Goal: Check status

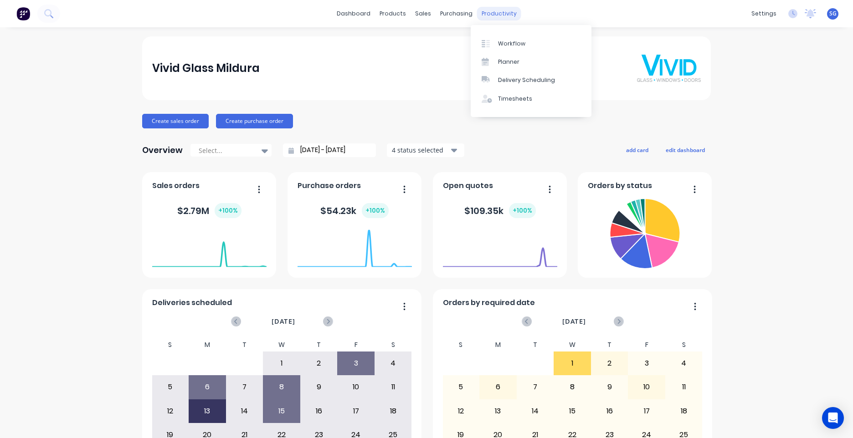
click at [496, 12] on div "productivity" at bounding box center [499, 14] width 44 height 14
click at [504, 44] on div "Workflow" at bounding box center [511, 44] width 27 height 8
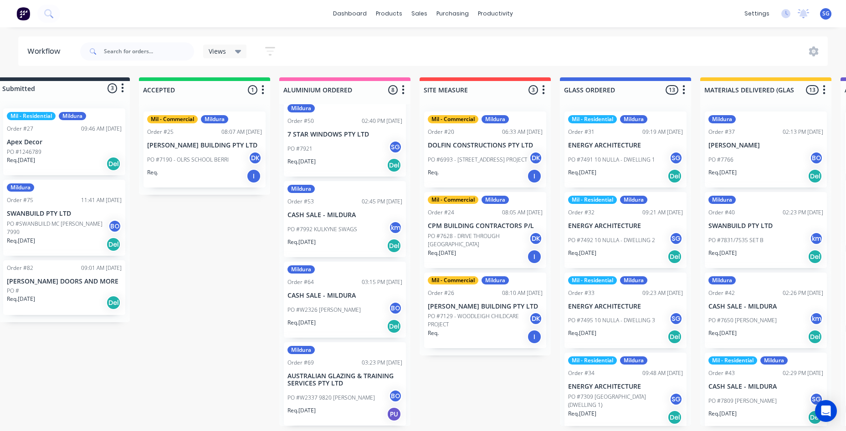
scroll to position [0, 24]
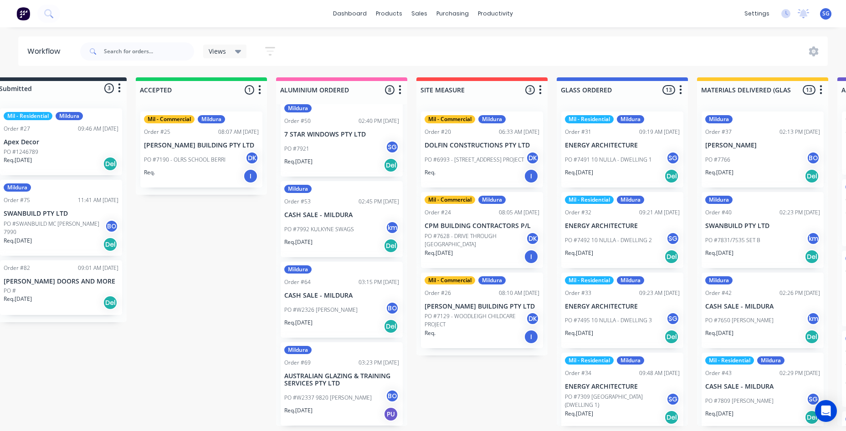
click at [712, 255] on p "Req. [DATE]" at bounding box center [719, 253] width 28 height 8
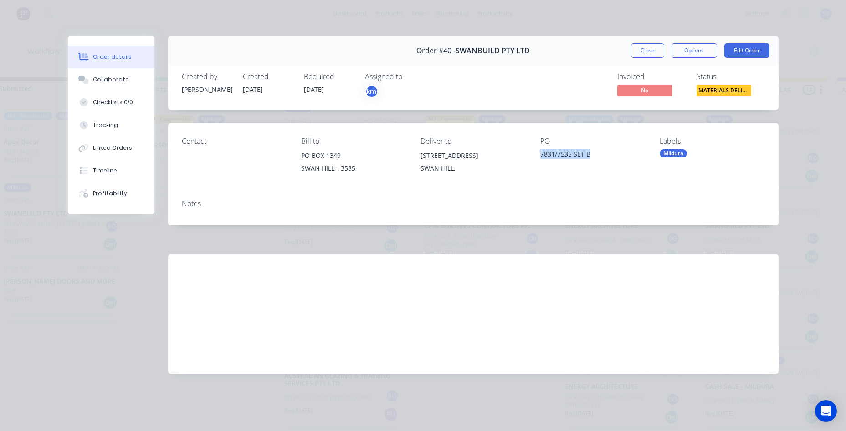
drag, startPoint x: 594, startPoint y: 159, endPoint x: 536, endPoint y: 156, distance: 58.4
click at [536, 156] on div "Contact [PERSON_NAME] to [STREET_ADDRESS] Deliver to [STREET_ADDRESS] Labels Mi…" at bounding box center [473, 157] width 610 height 69
drag, startPoint x: 536, startPoint y: 156, endPoint x: 553, endPoint y: 157, distance: 17.3
click at [553, 157] on div "7831/7535 SET B" at bounding box center [592, 155] width 105 height 13
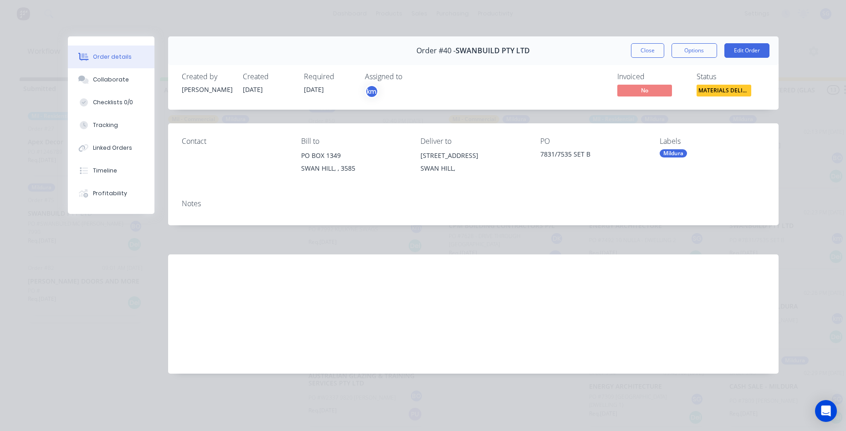
click at [658, 56] on button "Close" at bounding box center [647, 50] width 33 height 15
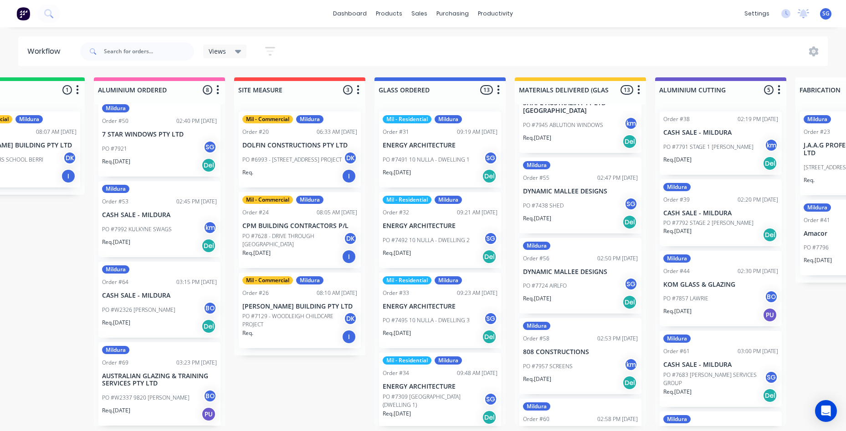
scroll to position [182, 0]
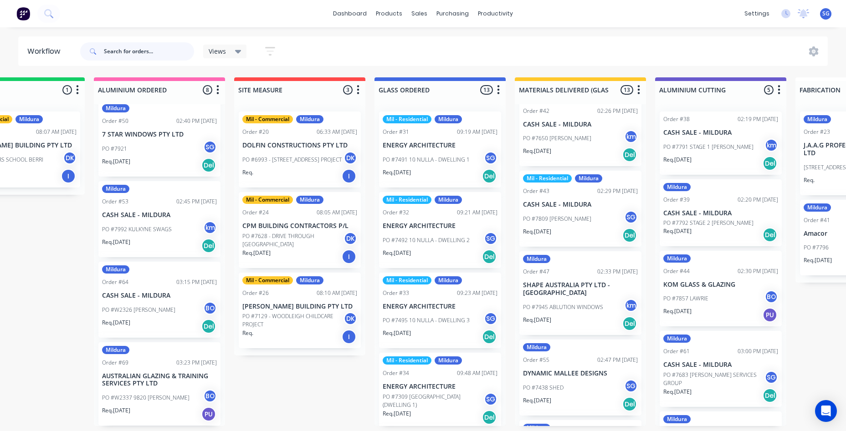
click at [162, 51] on input "text" at bounding box center [149, 51] width 90 height 18
click at [215, 51] on span "Views" at bounding box center [217, 51] width 17 height 10
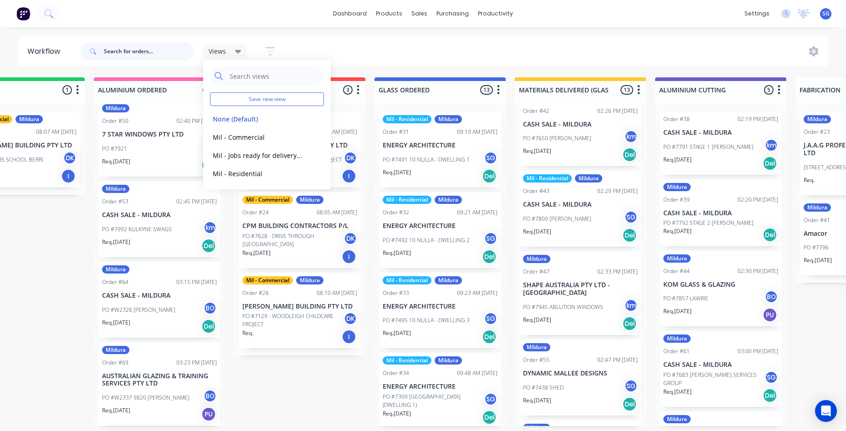
click at [157, 49] on input "text" at bounding box center [149, 51] width 90 height 18
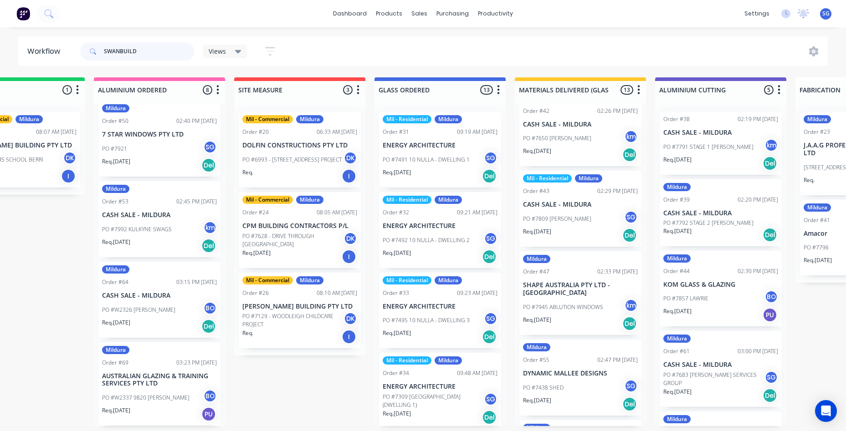
type input "SWANBUILD"
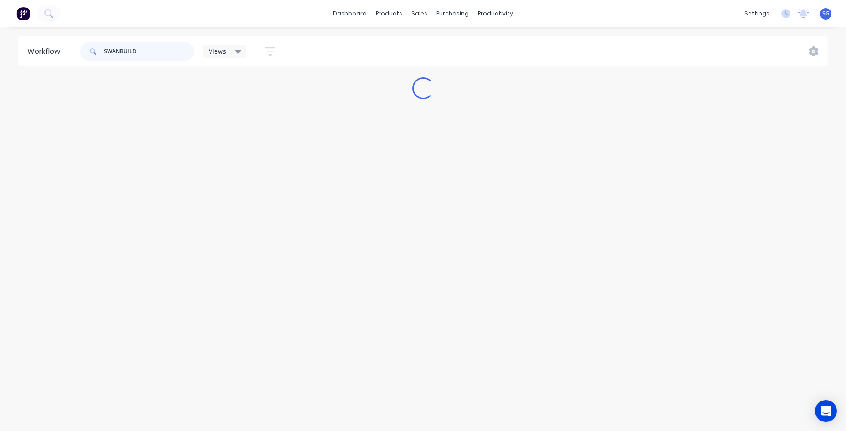
scroll to position [0, 0]
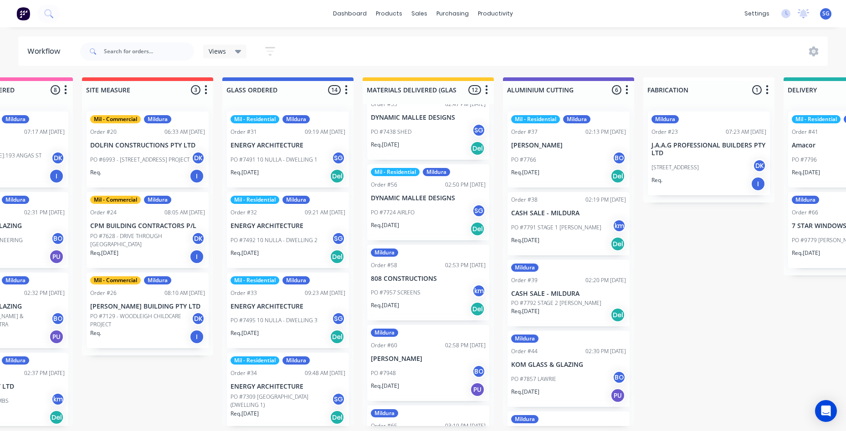
scroll to position [364, 0]
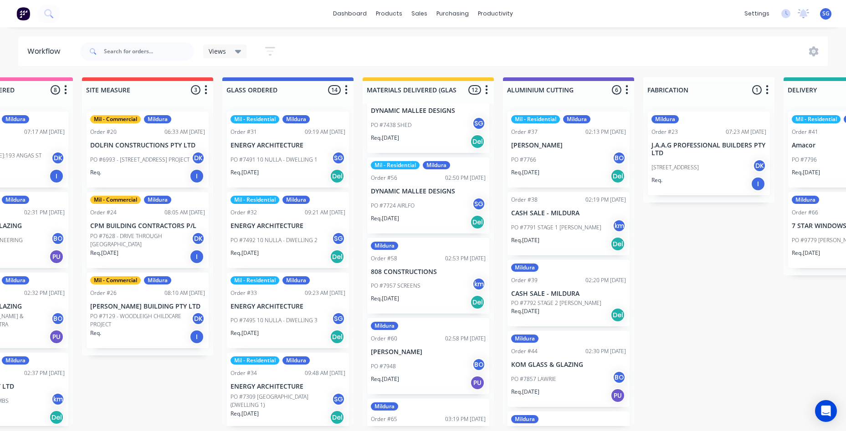
click at [409, 255] on div "Mildura Order #58 02:53 PM 01/10/25 808 CONSTRUCTIONS PO #7957 SCREENS km Req. …" at bounding box center [428, 276] width 122 height 76
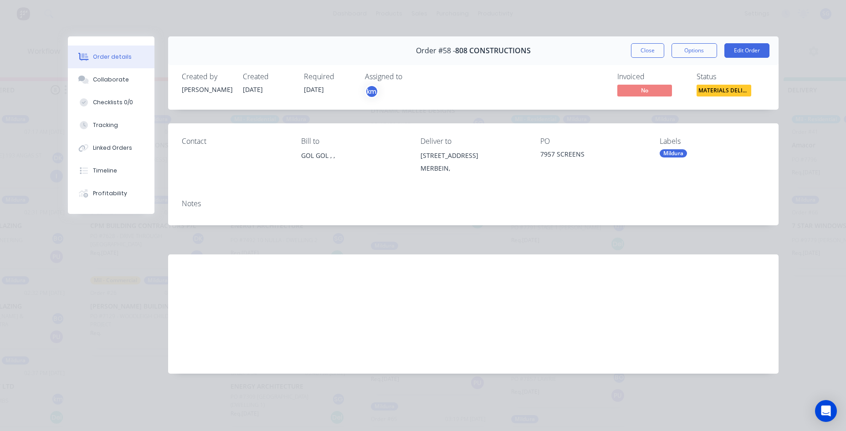
click at [679, 152] on div "Mildura" at bounding box center [672, 153] width 27 height 8
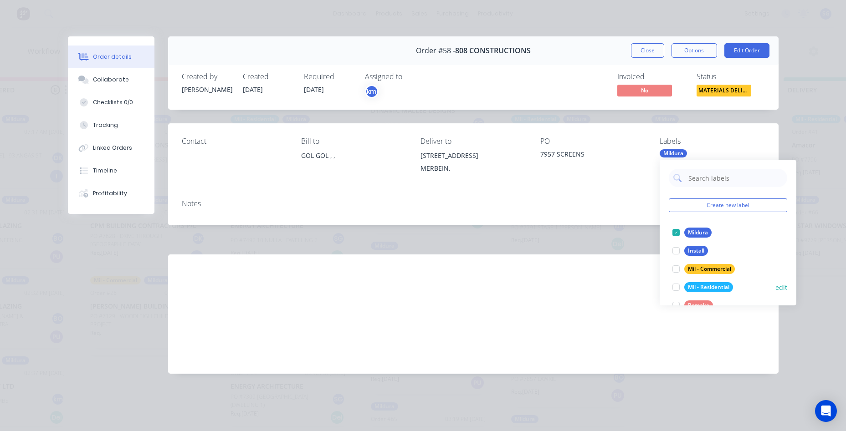
click at [717, 286] on div "Mil - Residential" at bounding box center [708, 287] width 49 height 10
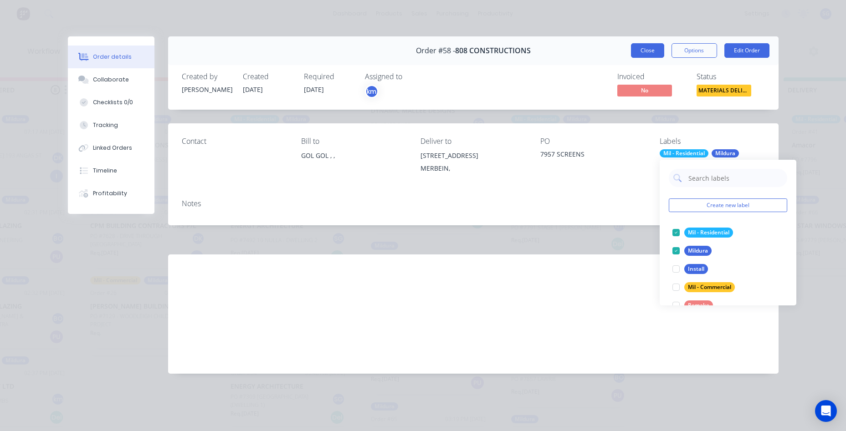
click at [648, 50] on button "Close" at bounding box center [647, 50] width 33 height 15
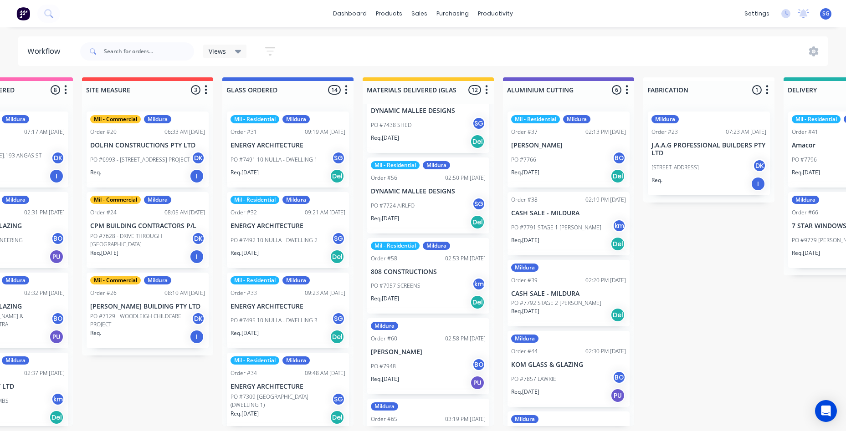
click at [716, 326] on div "Submitted 2 Status colour #273444 hex #273444 Save Cancel Summaries Total order…" at bounding box center [592, 251] width 1915 height 349
click at [242, 46] on div "Views" at bounding box center [225, 52] width 44 height 14
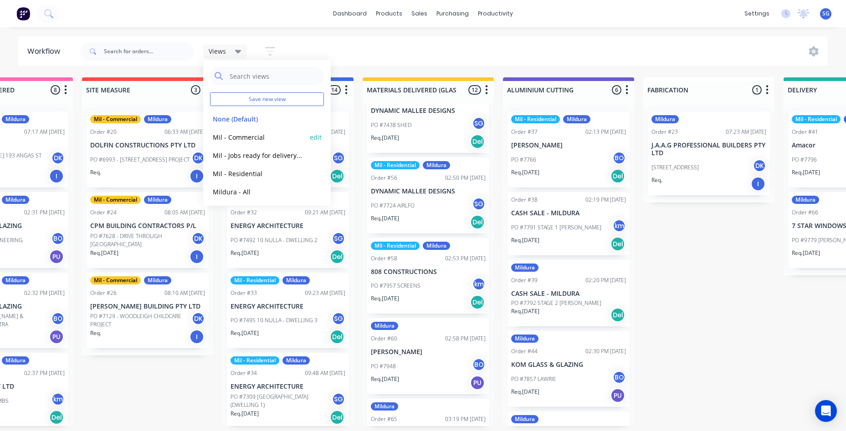
click at [252, 142] on button "Mil - Commercial" at bounding box center [258, 137] width 97 height 10
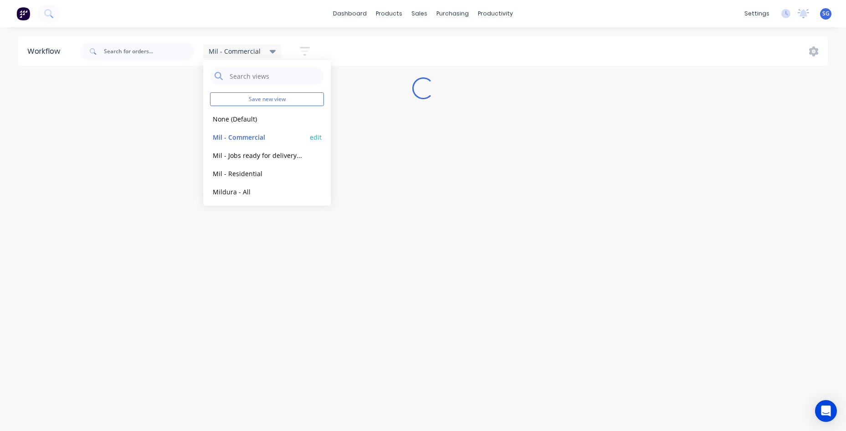
scroll to position [0, 0]
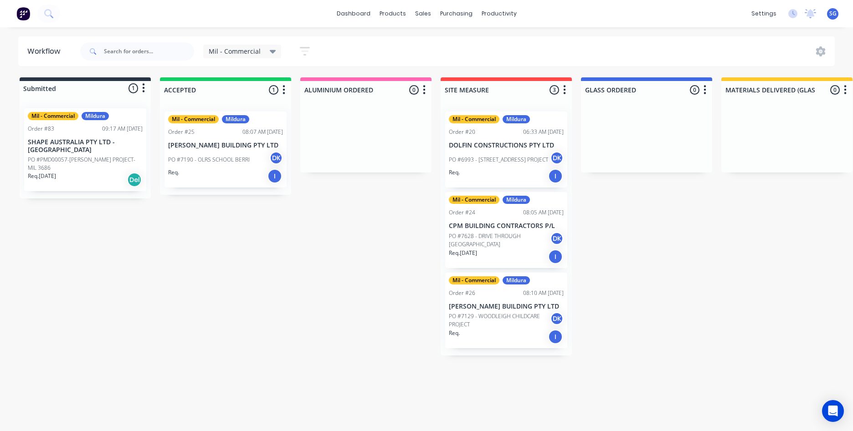
click at [271, 55] on icon at bounding box center [273, 51] width 6 height 10
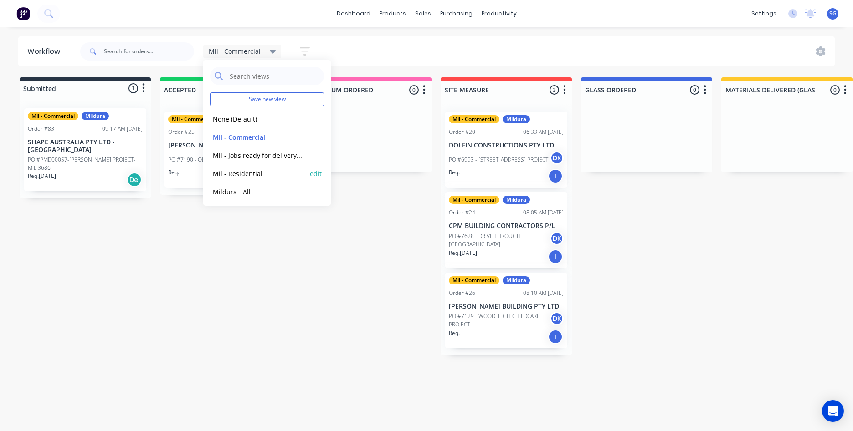
click at [259, 174] on button "Mil - Residential" at bounding box center [258, 174] width 97 height 10
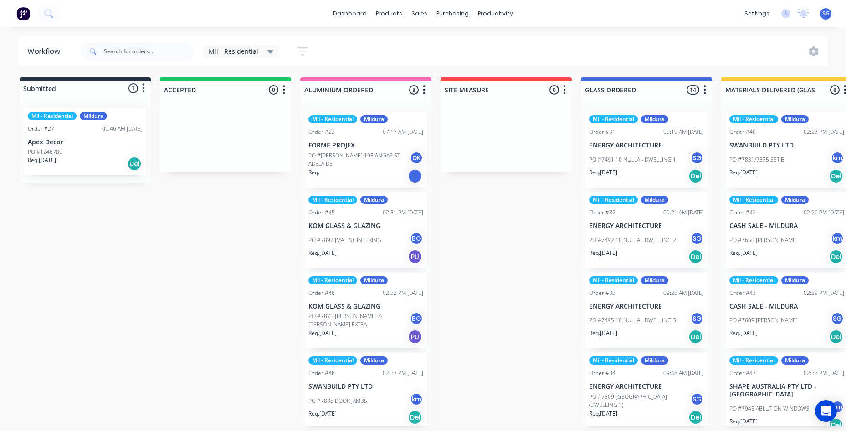
click at [465, 41] on div "Purchase Orders" at bounding box center [482, 44] width 48 height 8
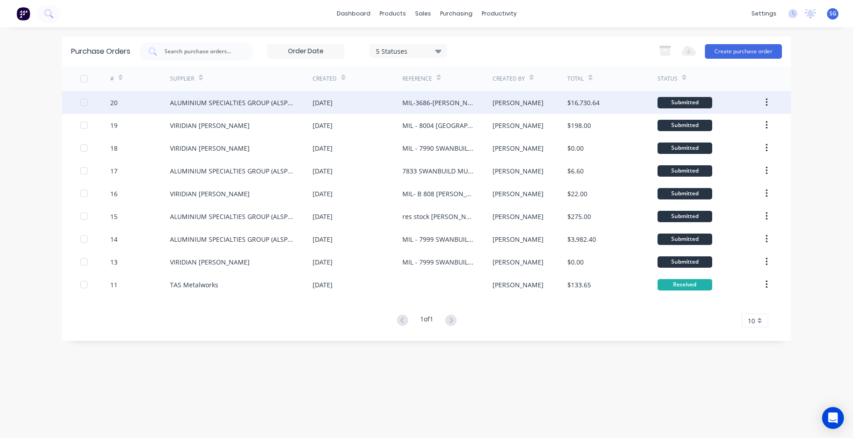
click at [436, 103] on div "MIL-3686-WILYA JANTA PROJECT" at bounding box center [438, 103] width 72 height 10
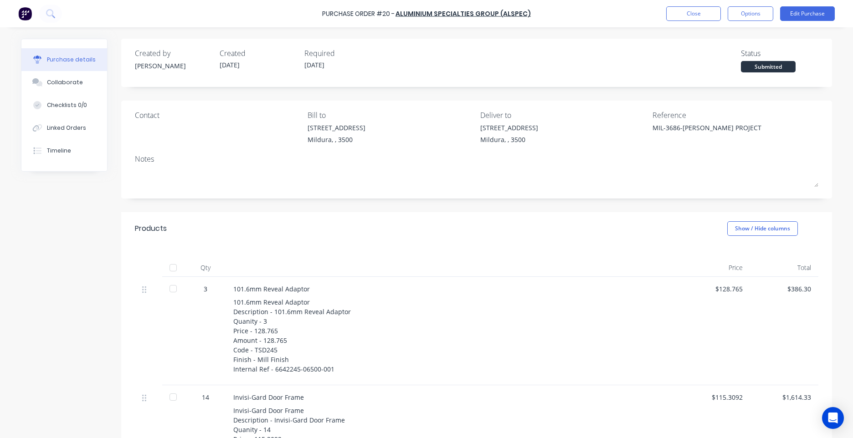
drag, startPoint x: 743, startPoint y: 135, endPoint x: 763, endPoint y: 134, distance: 20.5
click at [763, 134] on div "MIL-3686-WILYA JANTA PROJECT" at bounding box center [709, 134] width 114 height 23
